Goal: Task Accomplishment & Management: Complete application form

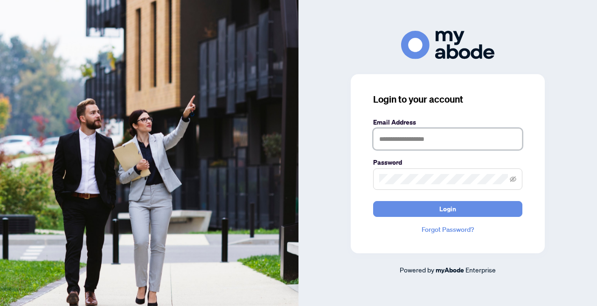
type input "**********"
click at [448, 209] on button "Login" at bounding box center [447, 209] width 149 height 16
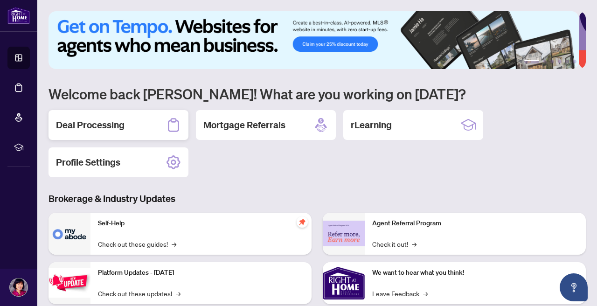
click at [117, 130] on h2 "Deal Processing" at bounding box center [90, 124] width 69 height 13
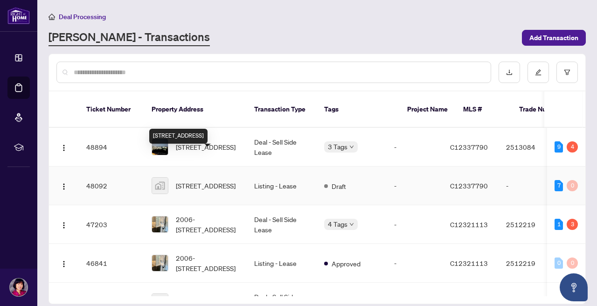
click at [174, 137] on div "[STREET_ADDRESS]" at bounding box center [178, 136] width 58 height 15
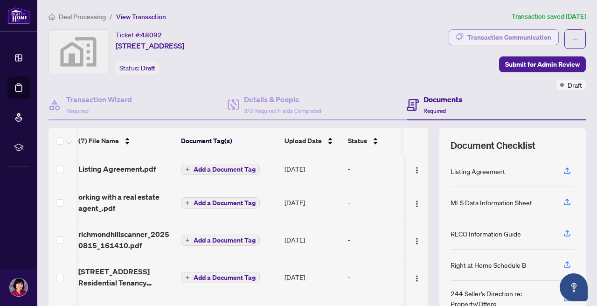
click at [484, 36] on div "Transaction Communication" at bounding box center [509, 37] width 84 height 15
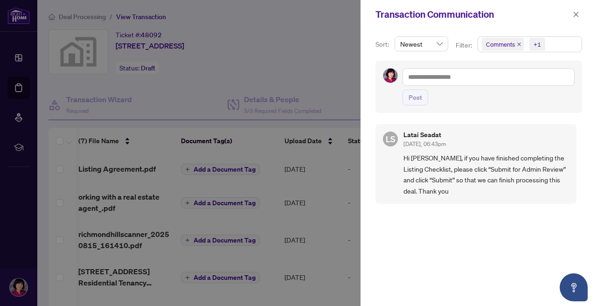
click at [331, 76] on div at bounding box center [298, 153] width 597 height 306
click at [575, 15] on icon "close" at bounding box center [576, 14] width 7 height 7
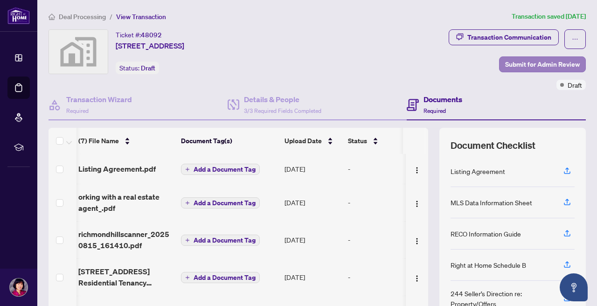
click at [518, 62] on span "Submit for Admin Review" at bounding box center [542, 64] width 75 height 15
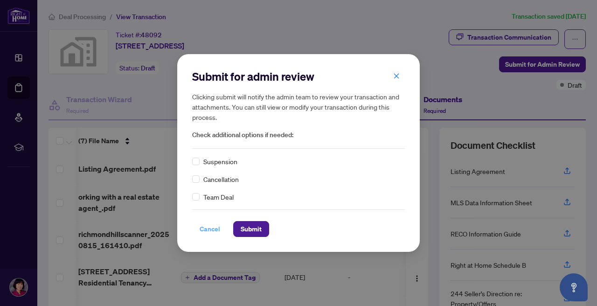
click at [211, 231] on span "Cancel" at bounding box center [210, 229] width 21 height 15
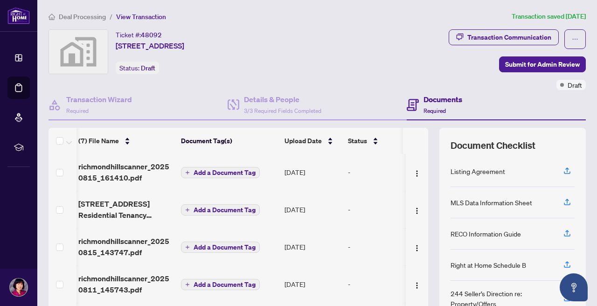
scroll to position [68, 2]
click at [428, 199] on div "(7) File Name Document Tag(s) Upload Date Status Listing Agreement.pdf Add a Do…" at bounding box center [317, 242] width 537 height 229
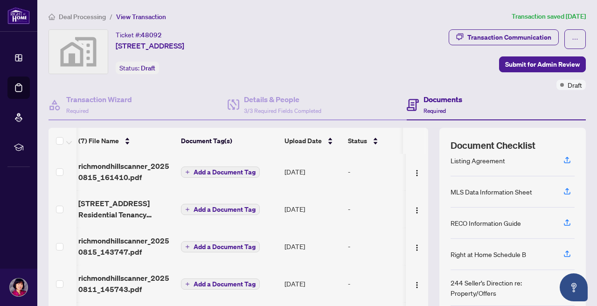
scroll to position [0, 0]
click at [162, 17] on span "View Transaction" at bounding box center [141, 17] width 50 height 8
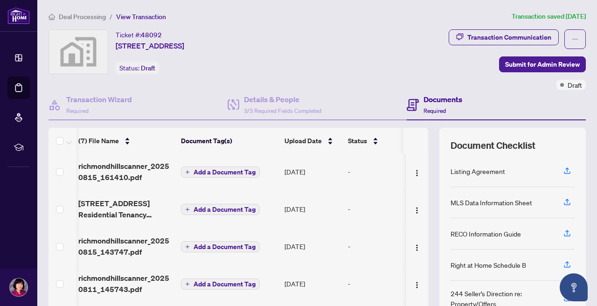
click at [149, 14] on span "View Transaction" at bounding box center [141, 17] width 50 height 8
click at [147, 18] on span "View Transaction" at bounding box center [141, 17] width 50 height 8
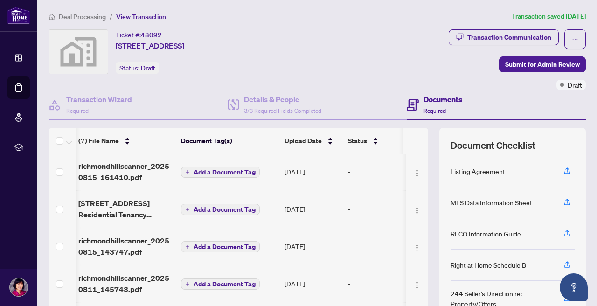
click at [147, 18] on span "View Transaction" at bounding box center [141, 17] width 50 height 8
